Goal: Task Accomplishment & Management: Use online tool/utility

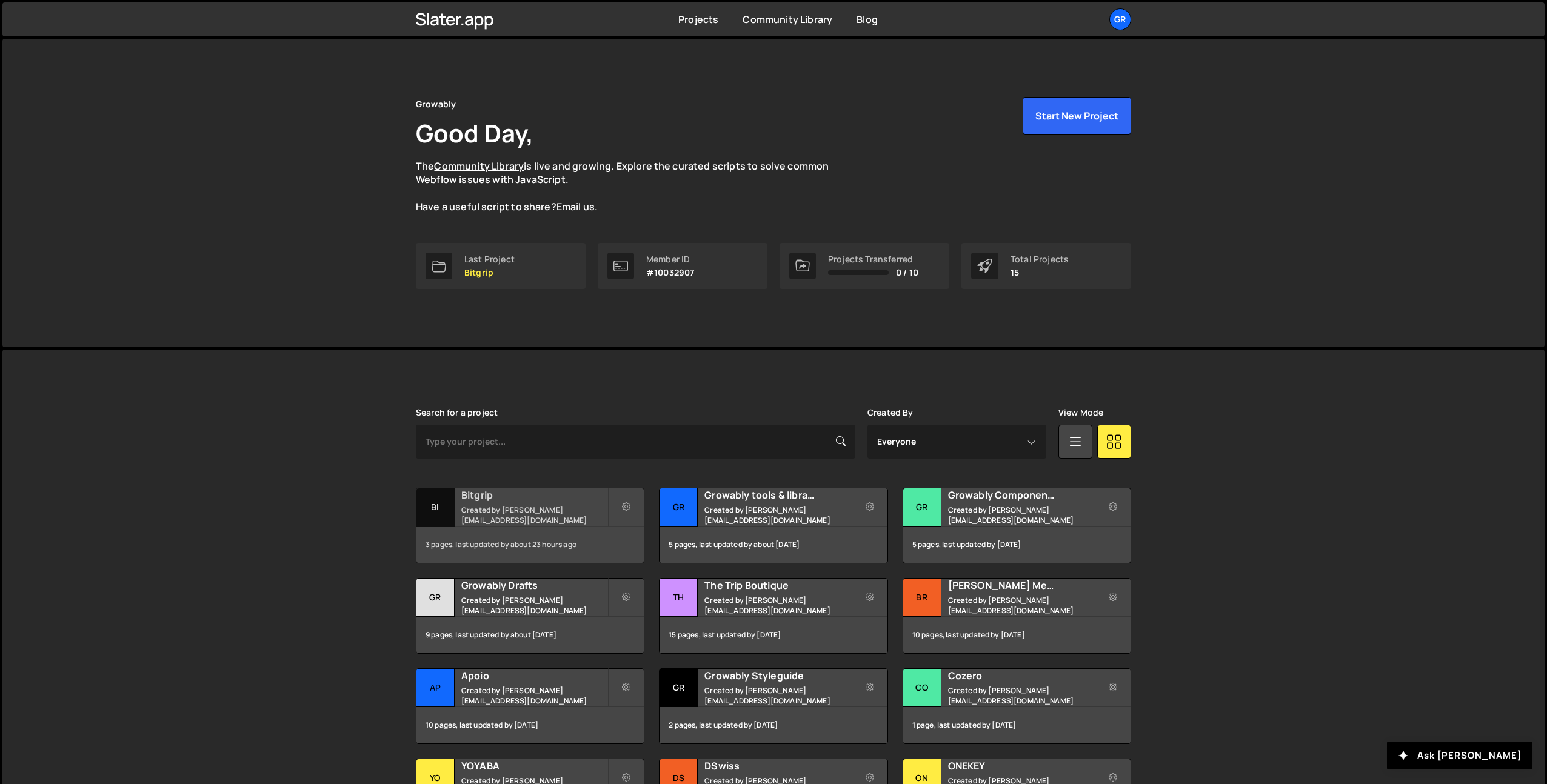
click at [504, 515] on small "Created by pierre@growably.de" at bounding box center [534, 515] width 146 height 21
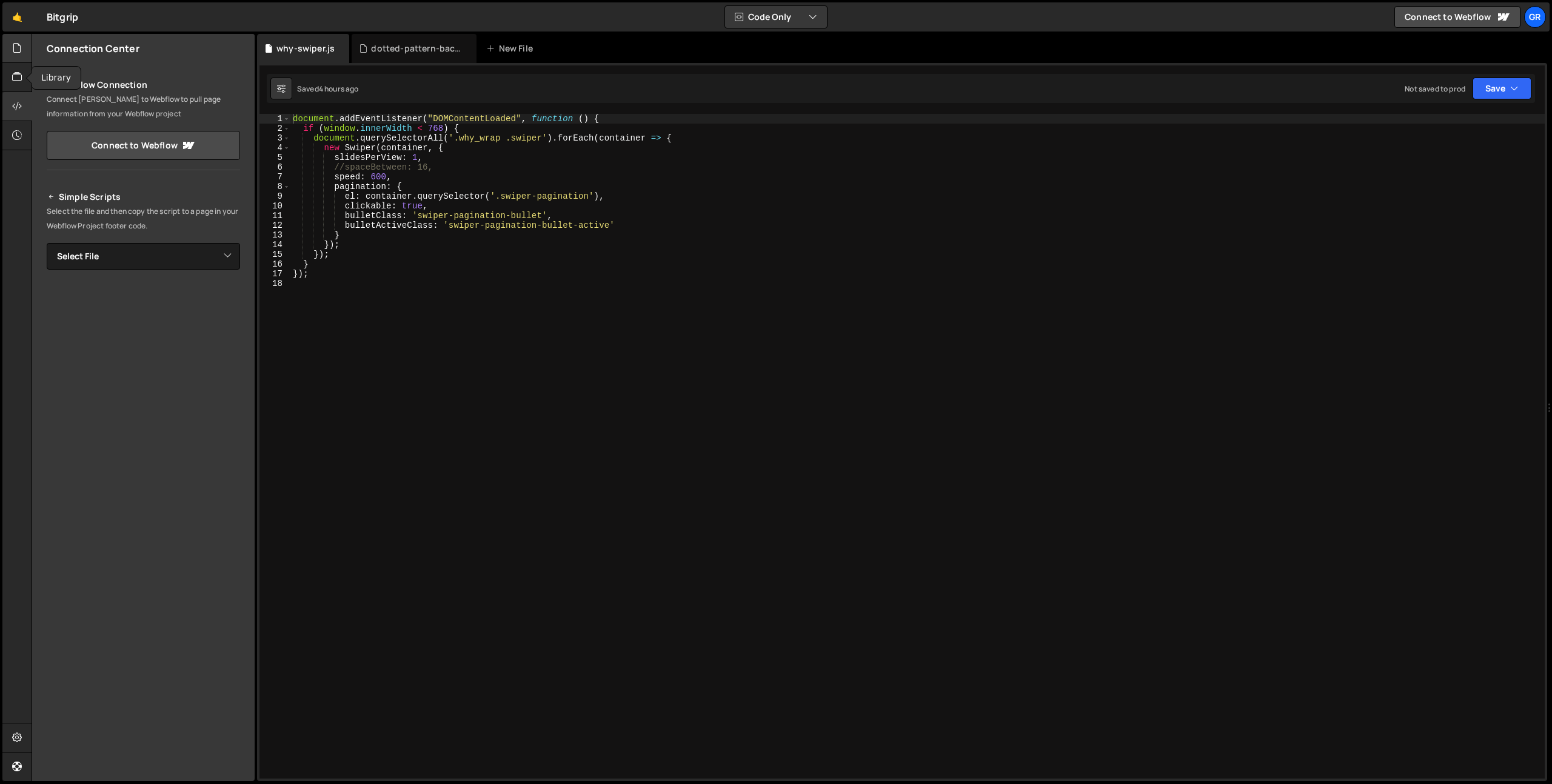
click at [10, 54] on div at bounding box center [17, 49] width 29 height 29
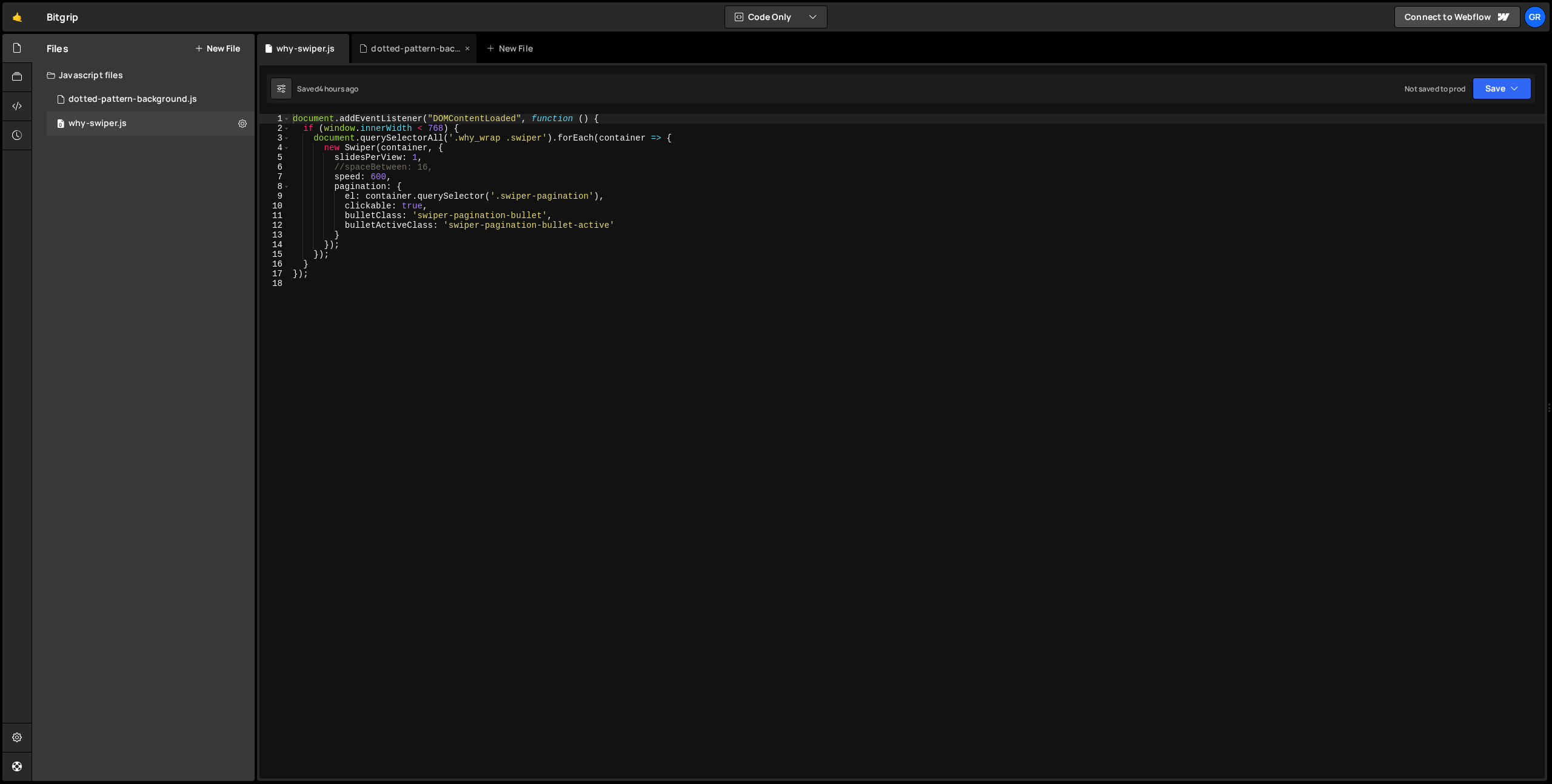
click at [415, 48] on div "dotted-pattern-background.js" at bounding box center [417, 48] width 91 height 12
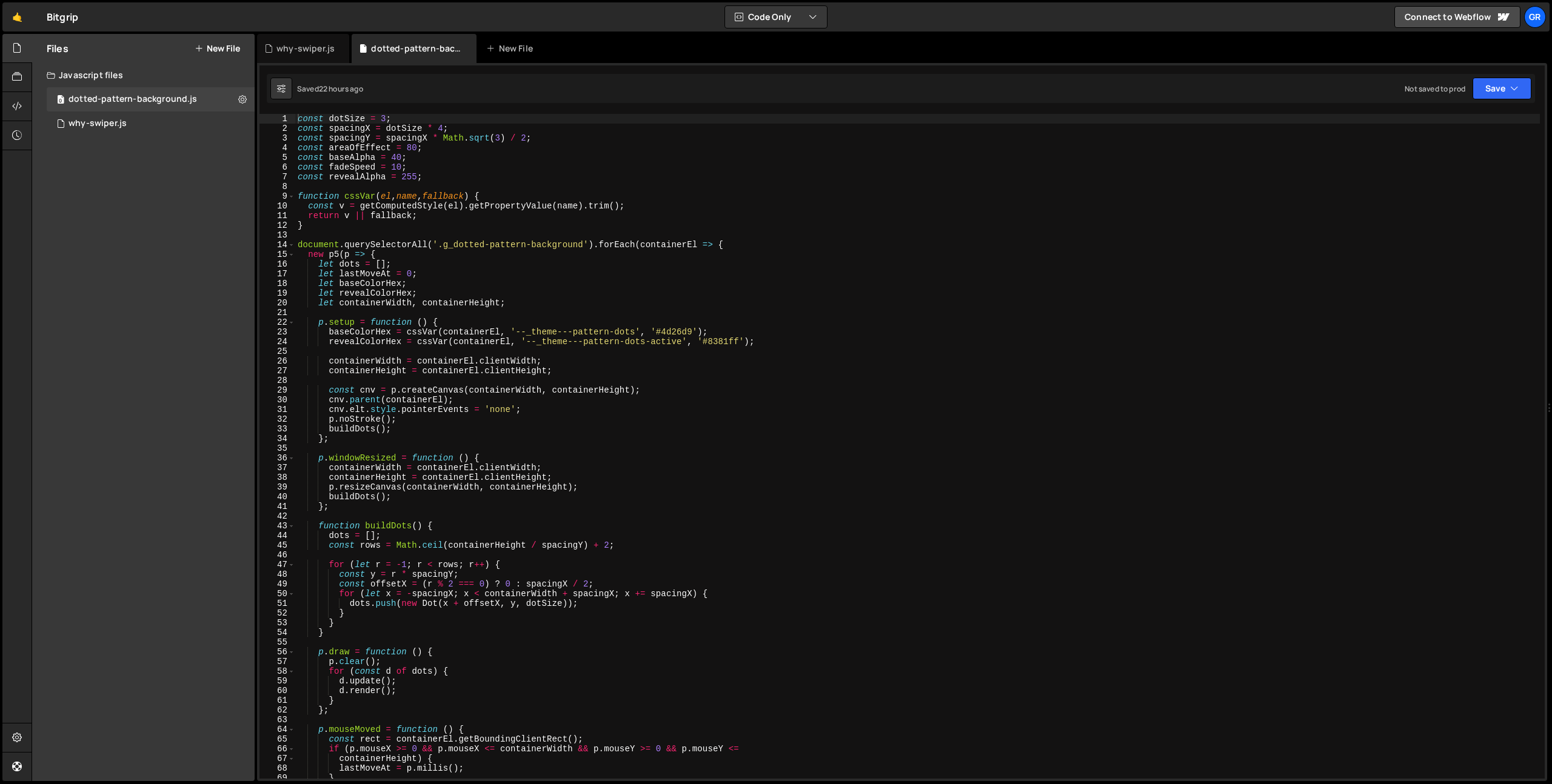
click at [443, 128] on div "const dotSize = 3 ; const spacingX = dotSize * 4 ; const spacingY = spacingX * …" at bounding box center [917, 456] width 1245 height 684
type textarea "const spacingX = dotSize * 3;"
